Goal: Navigation & Orientation: Find specific page/section

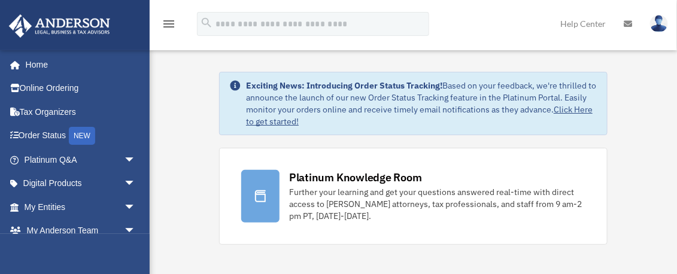
click at [624, 23] on link at bounding box center [628, 23] width 26 height 47
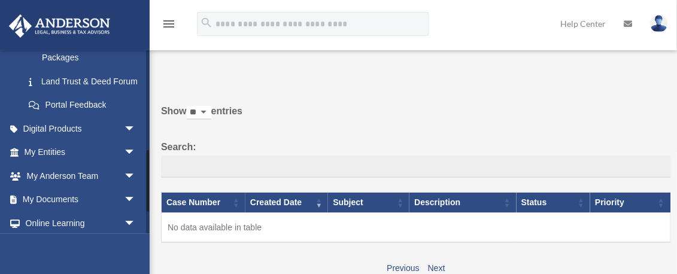
scroll to position [359, 0]
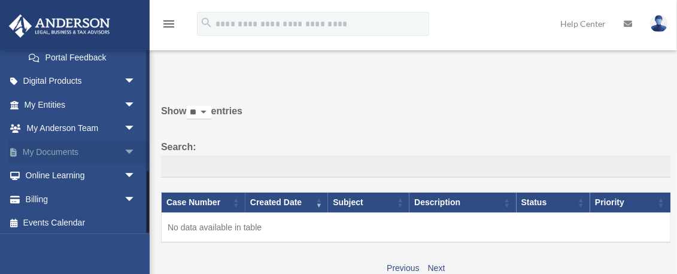
click at [124, 150] on span "arrow_drop_down" at bounding box center [136, 152] width 24 height 25
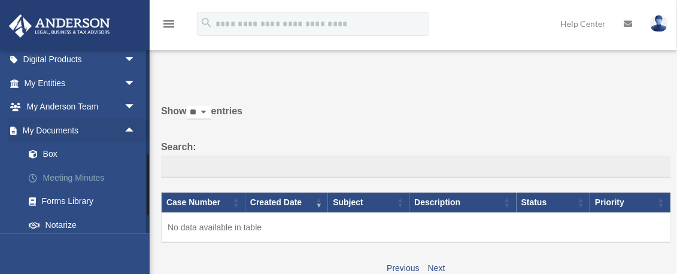
scroll to position [389, 0]
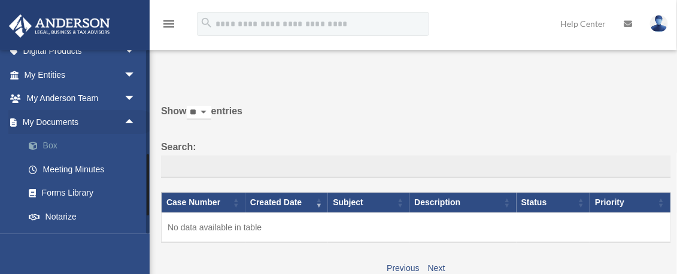
click at [86, 149] on link "Box" at bounding box center [85, 146] width 137 height 24
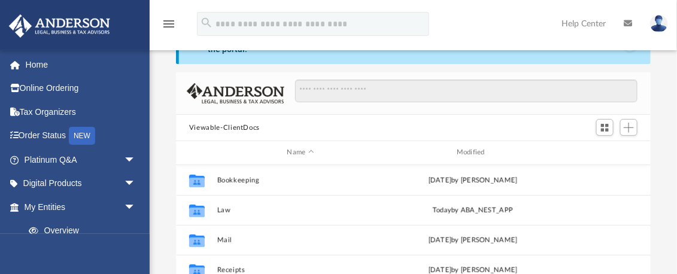
scroll to position [120, 0]
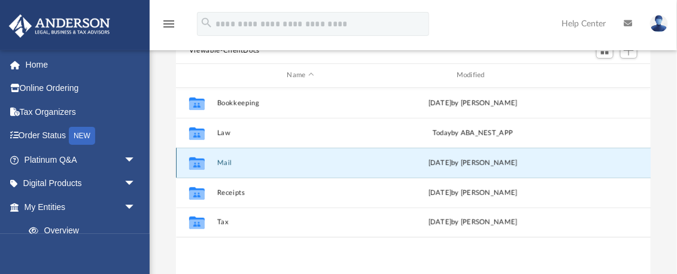
click at [283, 167] on div "Collaborated Folder Mail Wed Aug 13 2025 by Charles Rogler" at bounding box center [413, 163] width 475 height 30
click at [201, 164] on icon "grid" at bounding box center [197, 165] width 16 height 10
click at [203, 164] on icon "grid" at bounding box center [197, 165] width 16 height 10
click at [413, 162] on div "Wed Aug 13 2025 by Charles Rogler" at bounding box center [472, 162] width 167 height 11
click at [225, 162] on button "Mail" at bounding box center [300, 163] width 167 height 8
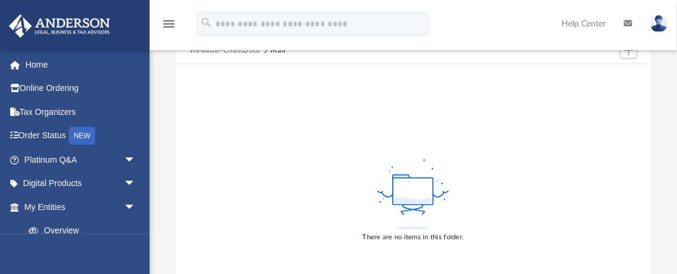
click at [267, 75] on div "There are no items in this folder." at bounding box center [413, 200] width 475 height 272
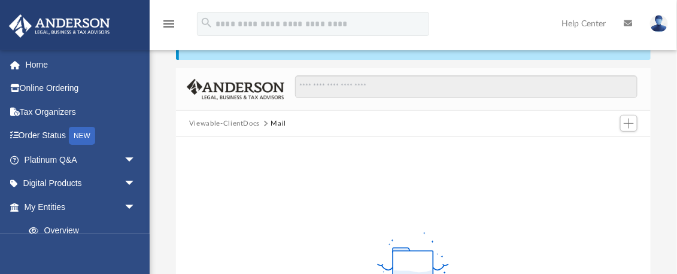
scroll to position [0, 0]
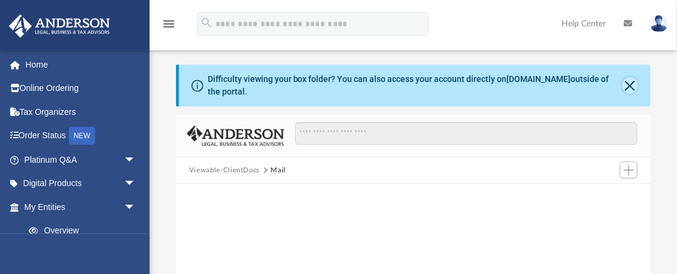
click at [631, 81] on button "Close" at bounding box center [631, 85] width 16 height 17
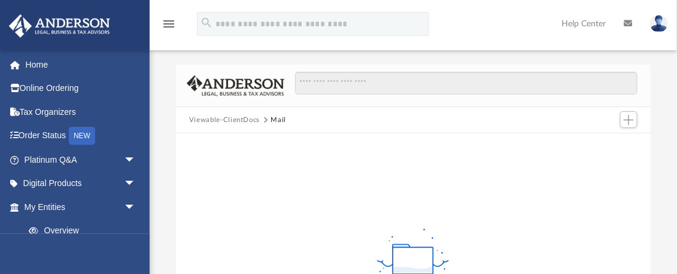
click at [170, 25] on icon "menu" at bounding box center [169, 24] width 14 height 14
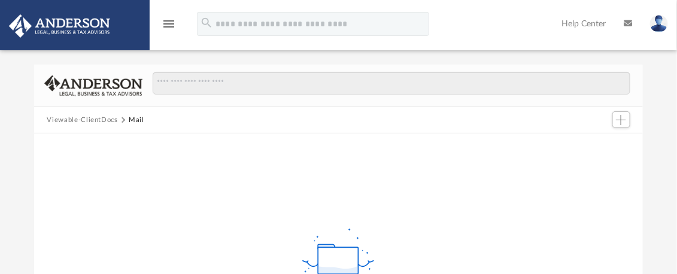
click at [170, 25] on icon "menu" at bounding box center [169, 24] width 14 height 14
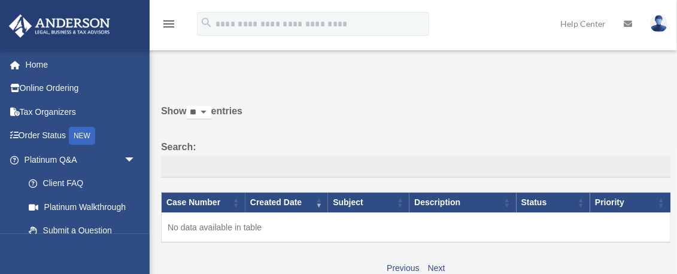
click at [629, 23] on icon at bounding box center [628, 24] width 8 height 8
click at [80, 66] on link "Home" at bounding box center [81, 65] width 146 height 24
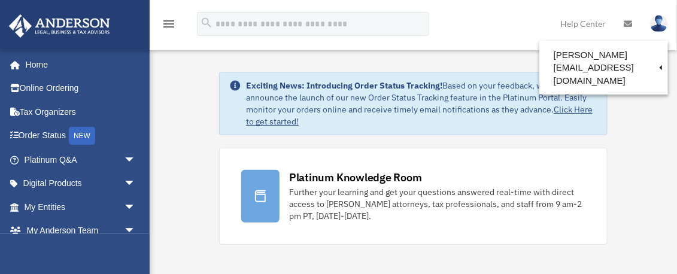
click at [664, 25] on img at bounding box center [659, 23] width 18 height 17
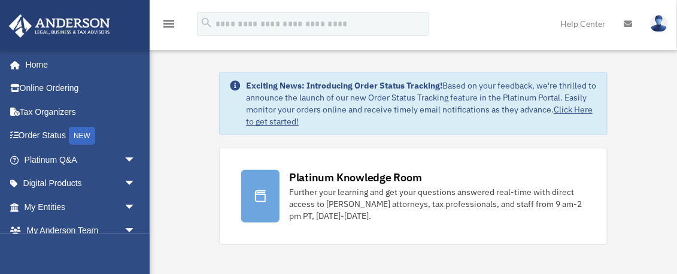
click at [631, 25] on icon at bounding box center [628, 24] width 8 height 8
